Goal: Find specific page/section: Find specific page/section

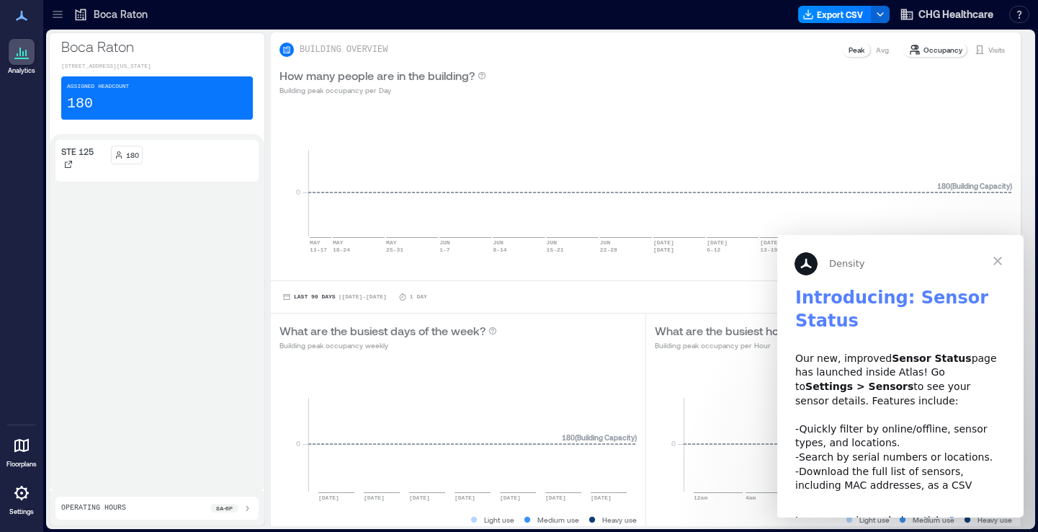
click at [94, 20] on p "Boca Raton" at bounding box center [121, 14] width 54 height 14
drag, startPoint x: 94, startPoint y: 10, endPoint x: 41, endPoint y: 7, distance: 53.4
click at [94, 10] on p "Boca Raton" at bounding box center [121, 14] width 54 height 14
click at [57, 14] on icon at bounding box center [57, 14] width 14 height 14
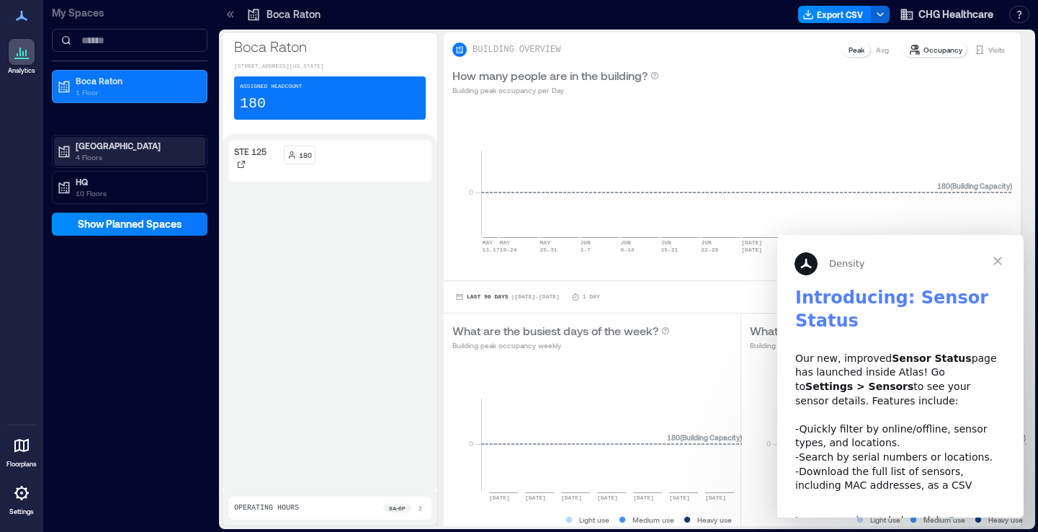
click at [112, 151] on p "4 Floors" at bounding box center [136, 157] width 121 height 12
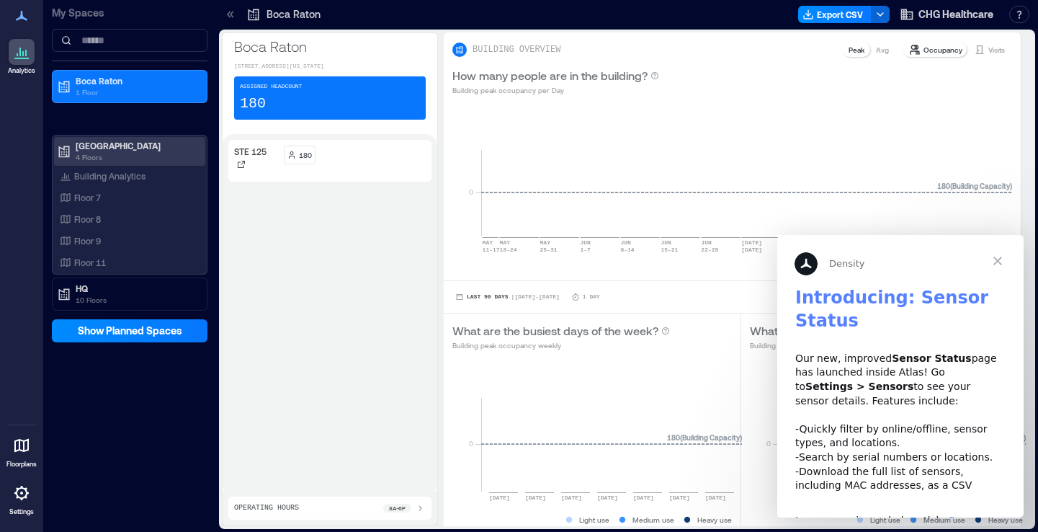
click at [99, 150] on p "[GEOGRAPHIC_DATA]" at bounding box center [136, 146] width 121 height 12
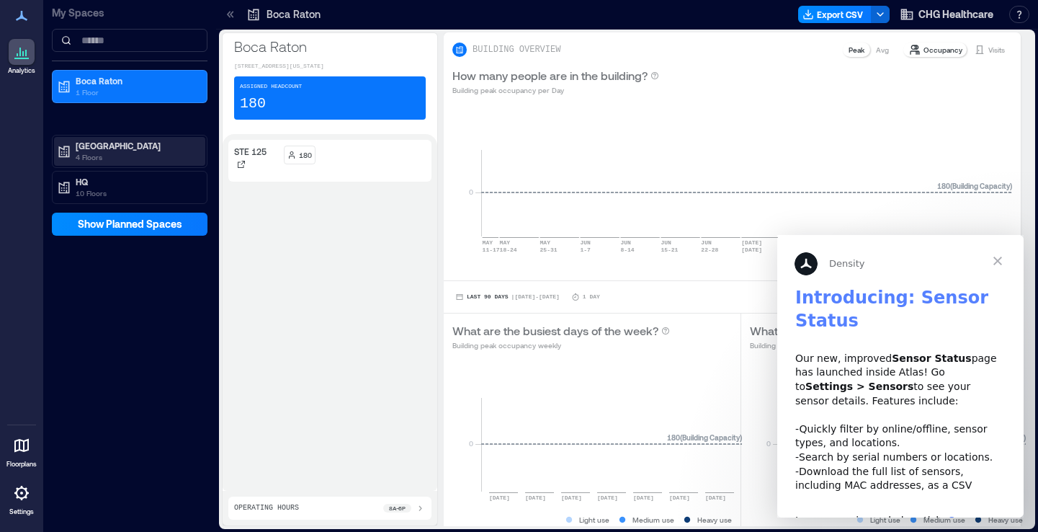
click at [89, 153] on p "4 Floors" at bounding box center [136, 157] width 121 height 12
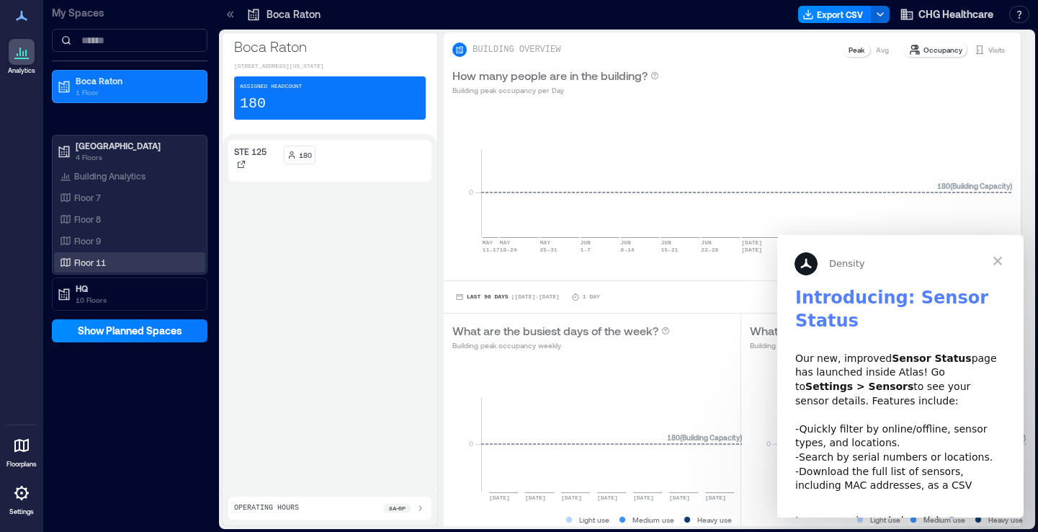
click at [92, 262] on p "Floor 11" at bounding box center [90, 262] width 32 height 12
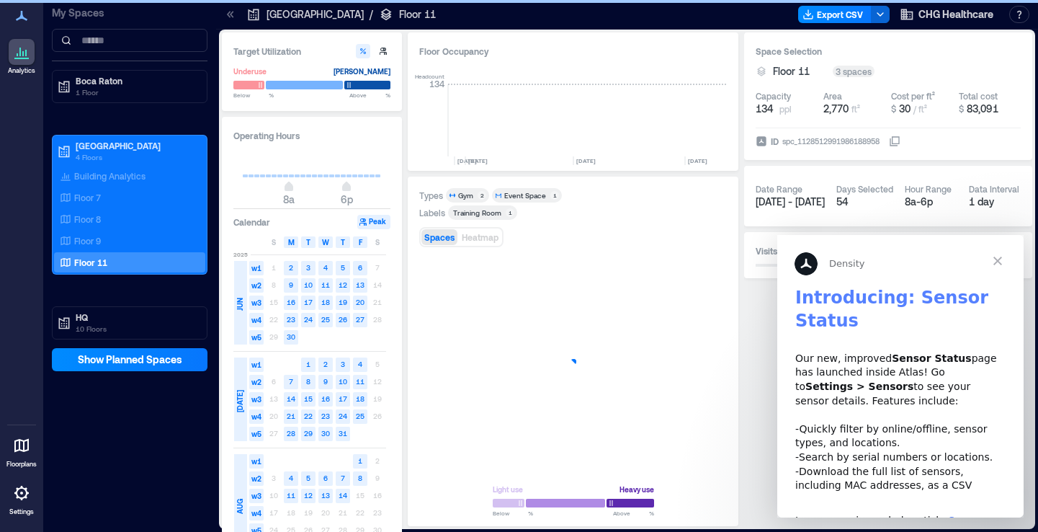
scroll to position [0, 2864]
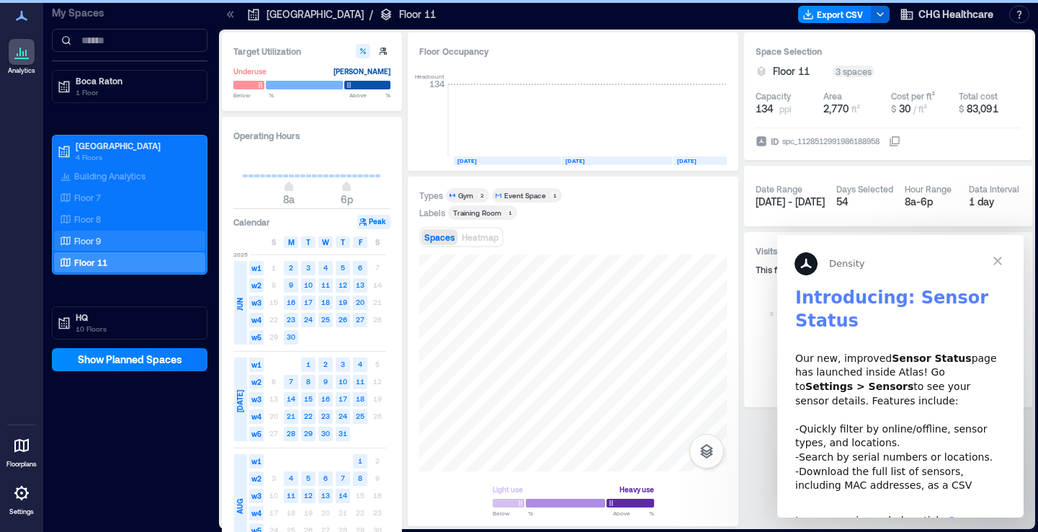
click at [84, 241] on p "Floor 9" at bounding box center [87, 241] width 27 height 12
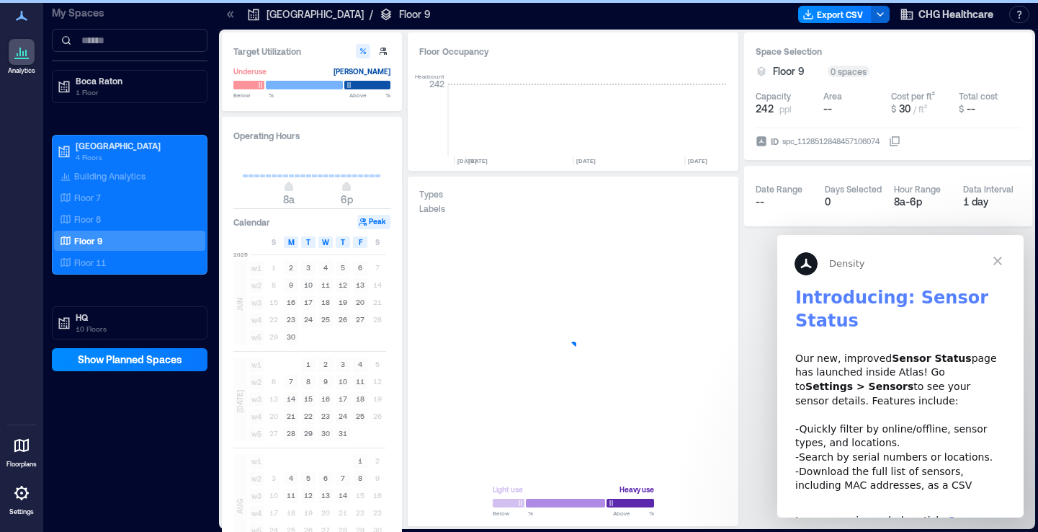
scroll to position [0, 2865]
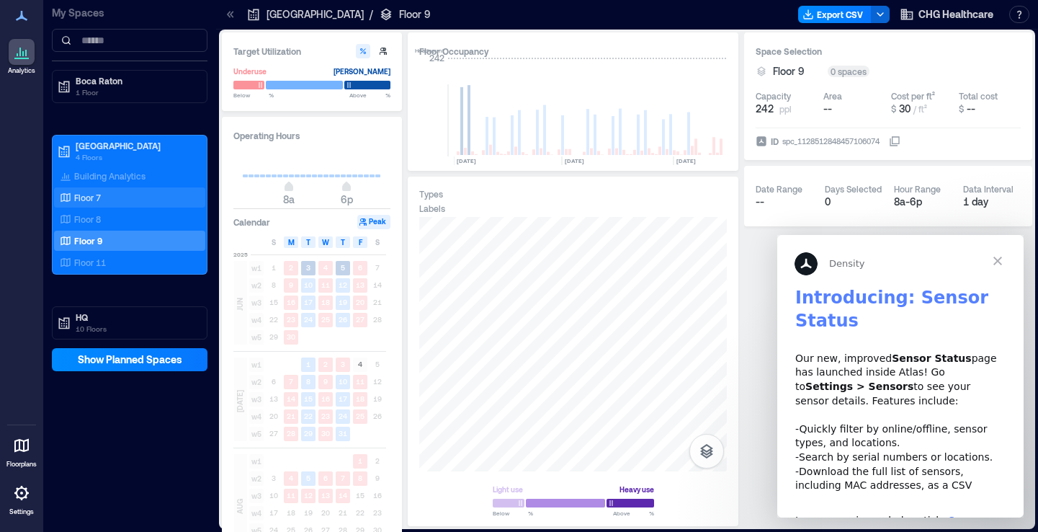
click at [98, 194] on p "Floor 7" at bounding box center [87, 198] width 27 height 12
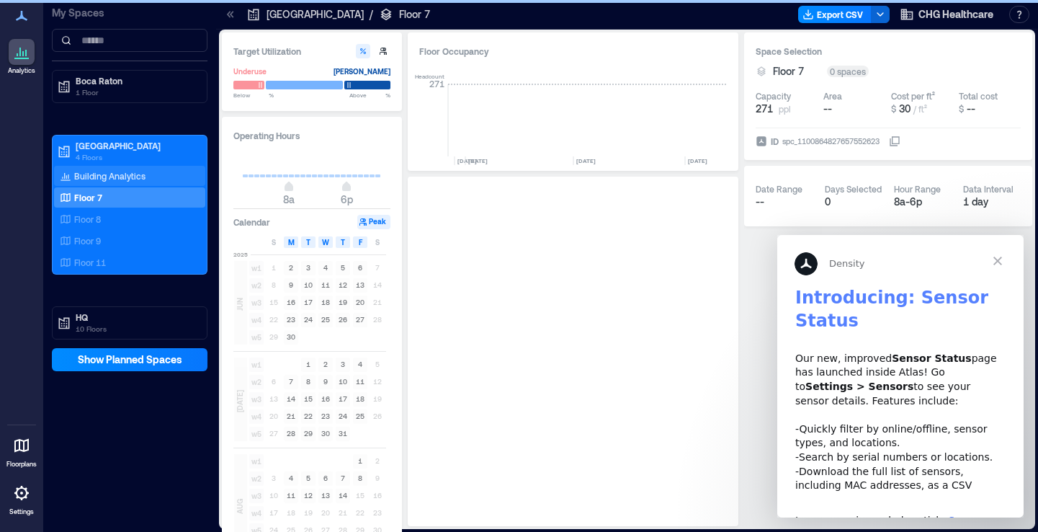
scroll to position [0, 2865]
click at [112, 174] on p "Building Analytics" at bounding box center [109, 176] width 71 height 12
